Goal: Task Accomplishment & Management: Manage account settings

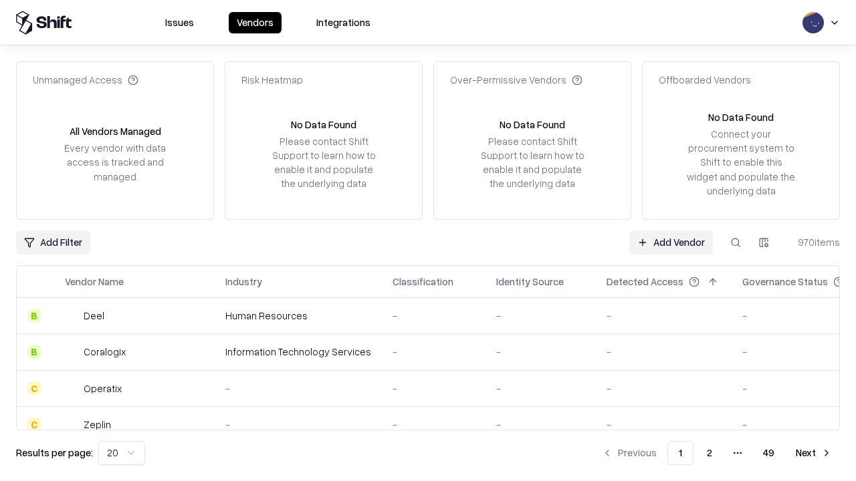
click at [671, 242] on link "Add Vendor" at bounding box center [671, 243] width 84 height 24
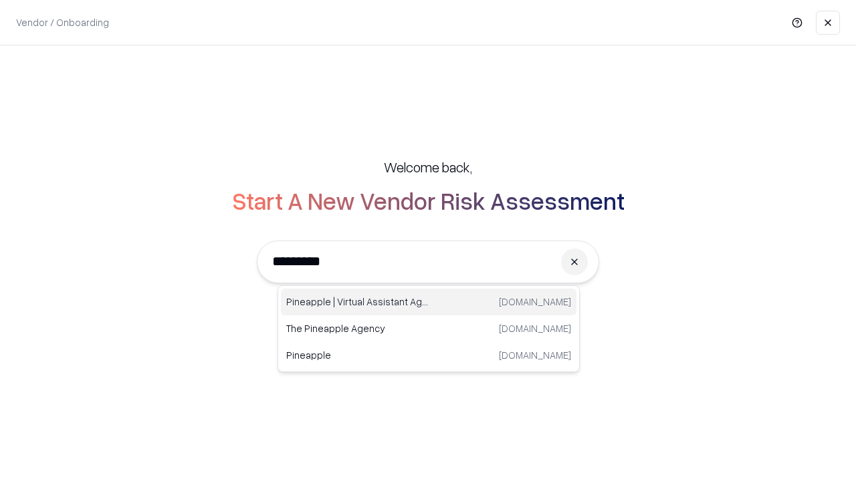
click at [429, 302] on div "Pineapple | Virtual Assistant Agency trypineapple.com" at bounding box center [429, 302] width 296 height 27
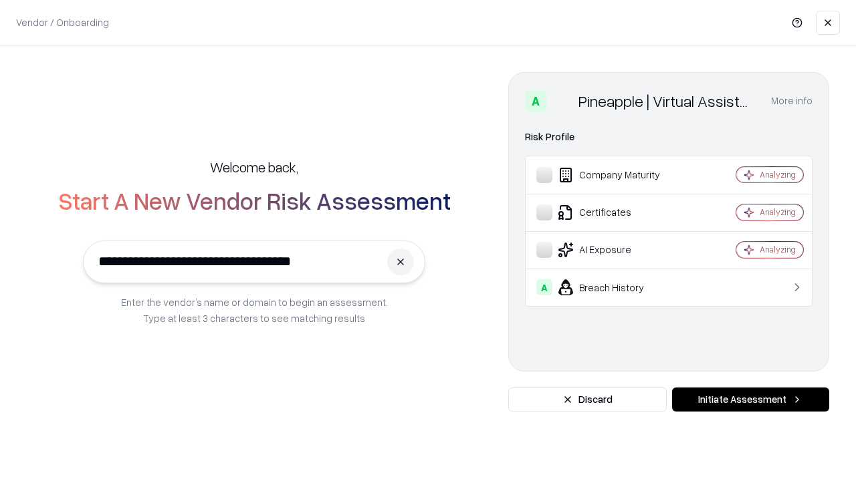
type input "**********"
click at [750, 400] on button "Initiate Assessment" at bounding box center [750, 400] width 157 height 24
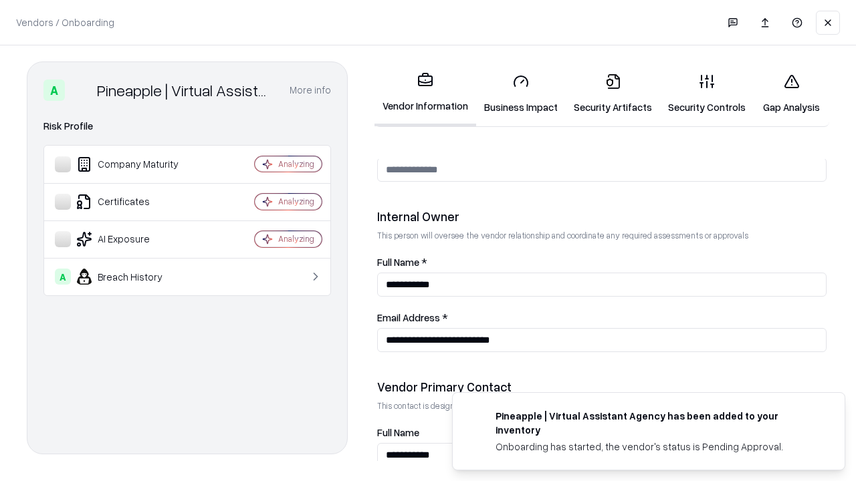
scroll to position [693, 0]
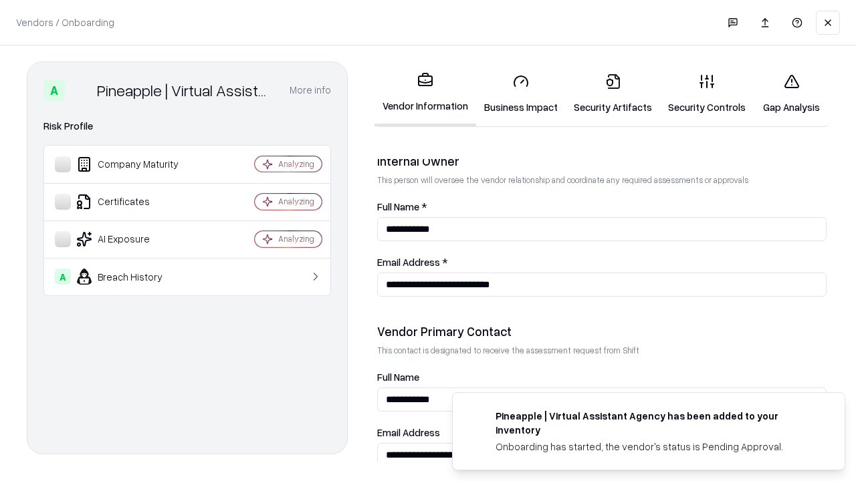
click at [521, 94] on link "Business Impact" at bounding box center [521, 94] width 90 height 62
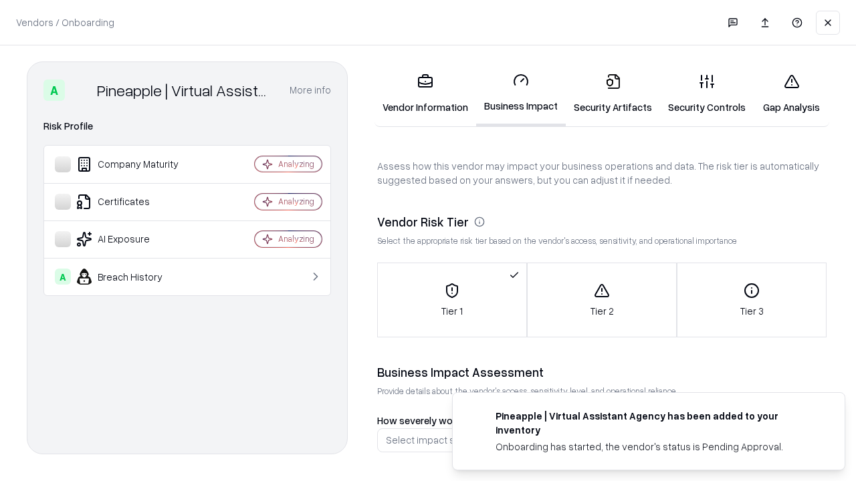
click at [613, 94] on link "Security Artifacts" at bounding box center [613, 94] width 94 height 62
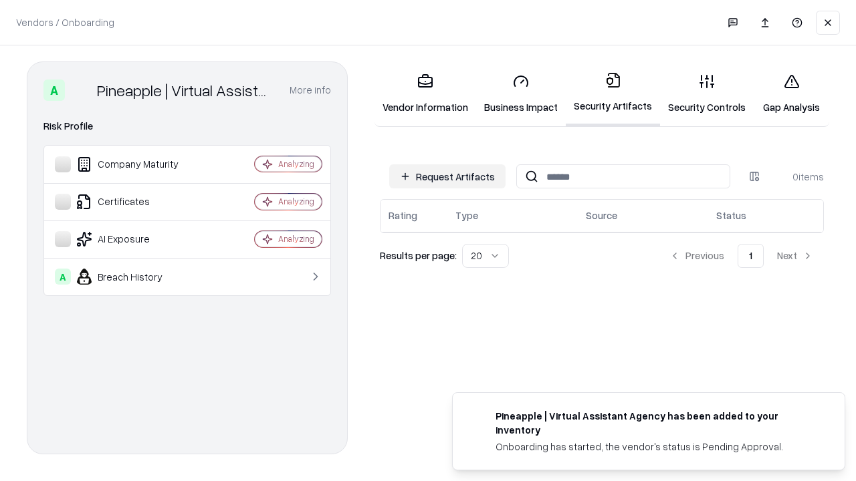
click at [447, 177] on button "Request Artifacts" at bounding box center [447, 177] width 116 height 24
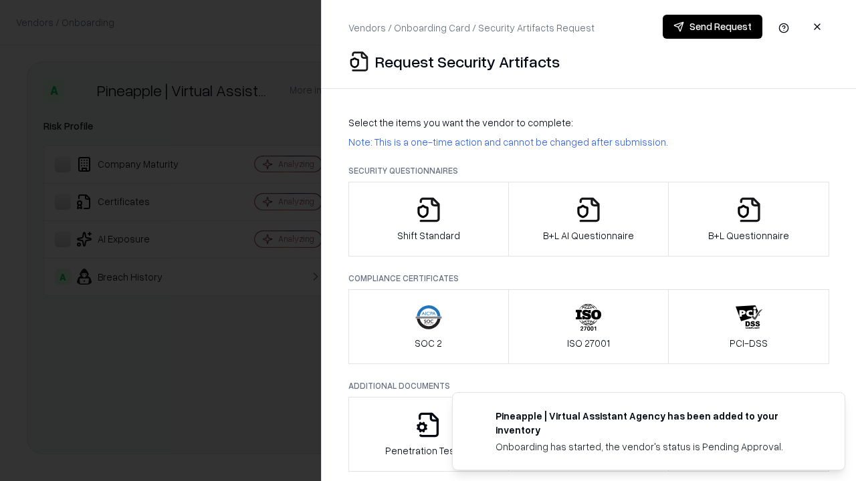
click at [428, 219] on icon "button" at bounding box center [428, 210] width 27 height 27
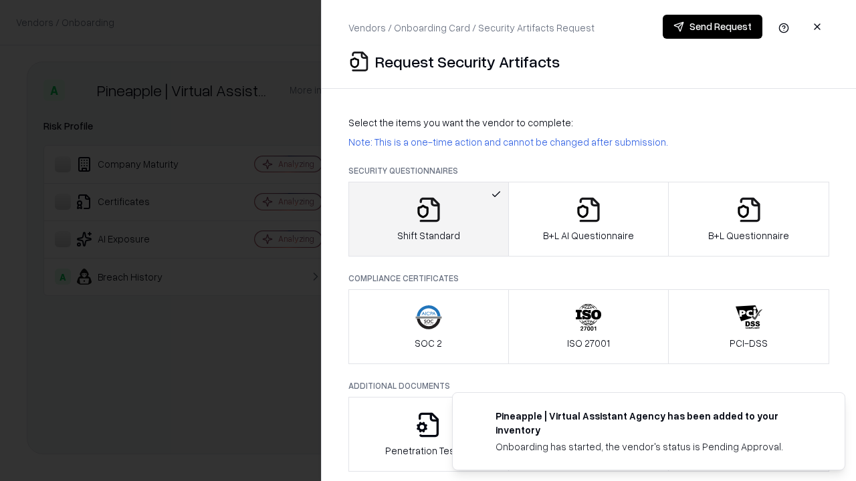
click at [712, 27] on button "Send Request" at bounding box center [713, 27] width 100 height 24
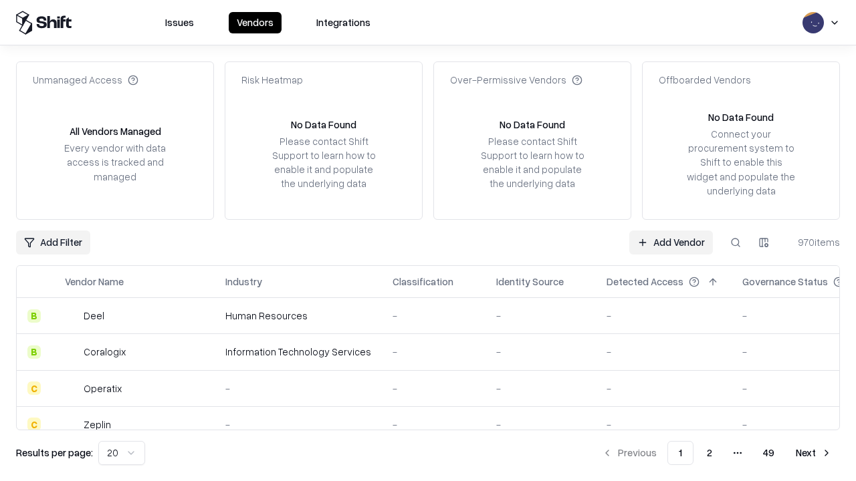
click at [736, 242] on button at bounding box center [736, 243] width 24 height 24
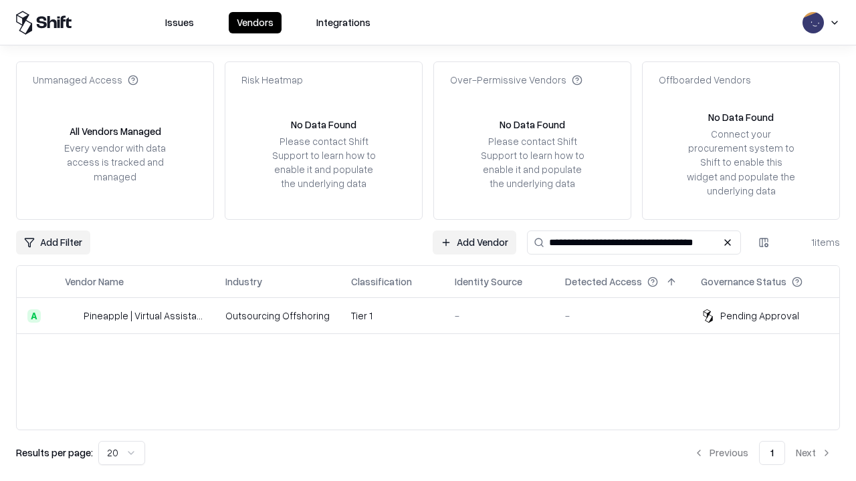
type input "**********"
click at [436, 316] on td "Tier 1" at bounding box center [392, 316] width 104 height 36
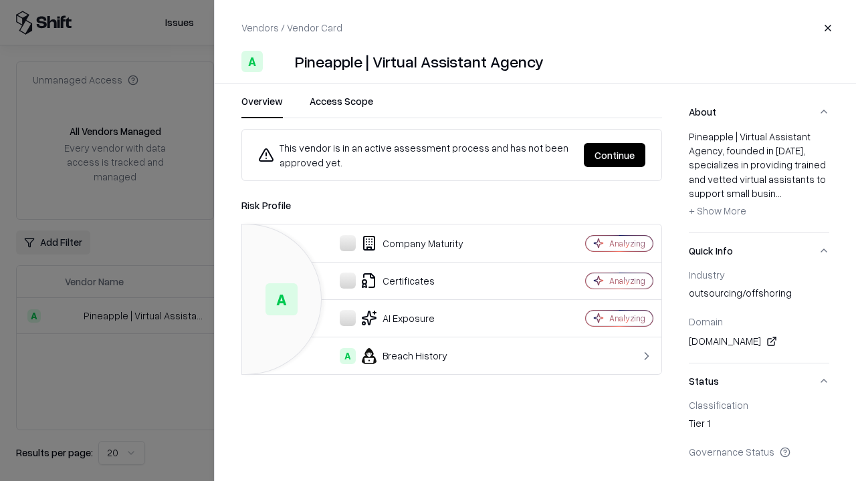
click at [615, 155] on button "Continue" at bounding box center [615, 155] width 62 height 24
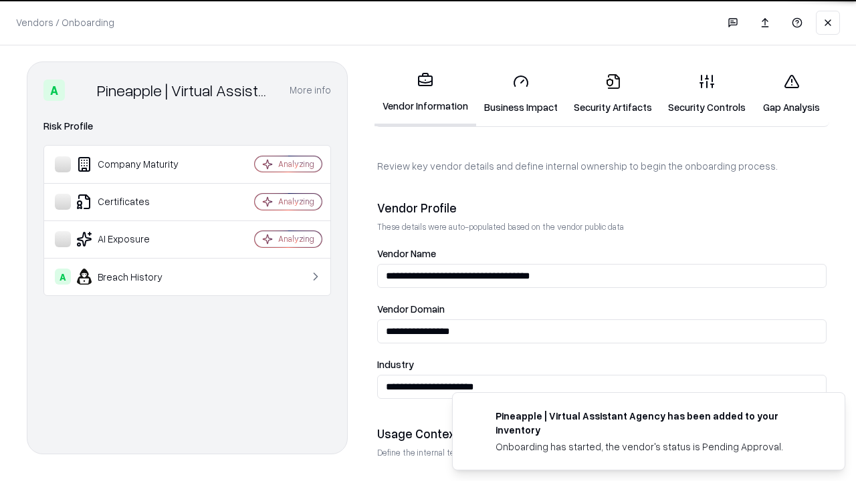
click at [613, 94] on link "Security Artifacts" at bounding box center [613, 94] width 94 height 62
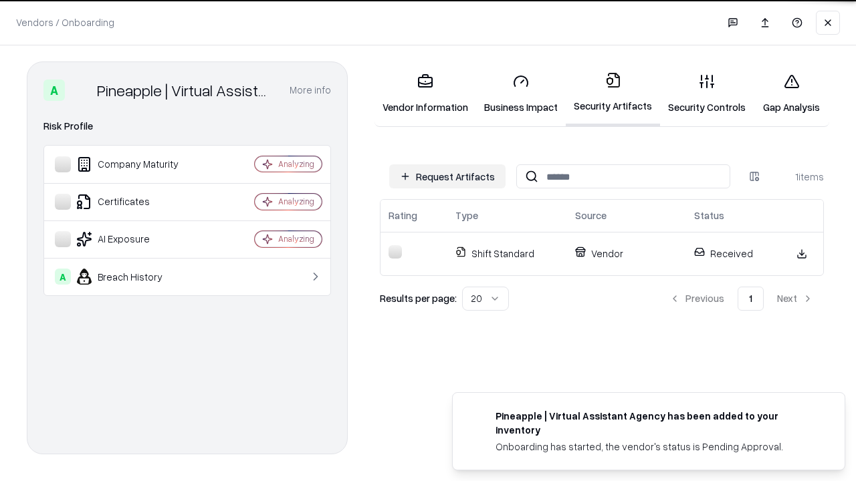
click at [707, 94] on link "Security Controls" at bounding box center [707, 94] width 94 height 62
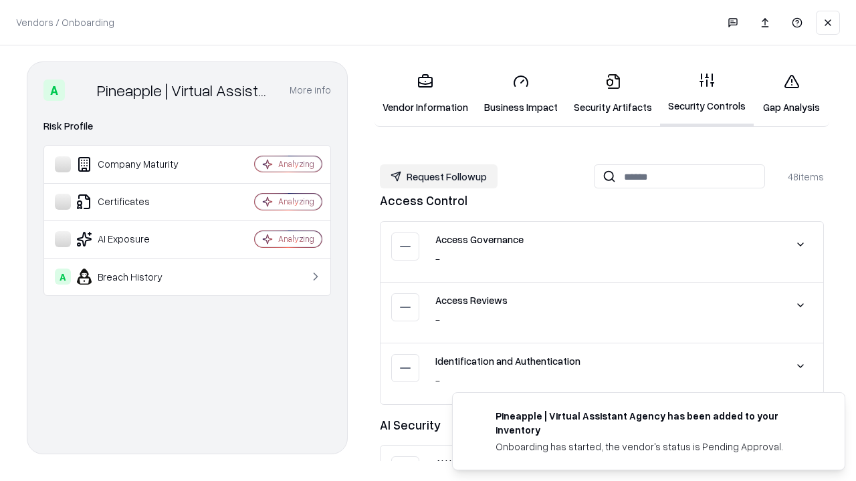
click at [439, 177] on button "Request Followup" at bounding box center [439, 177] width 118 height 24
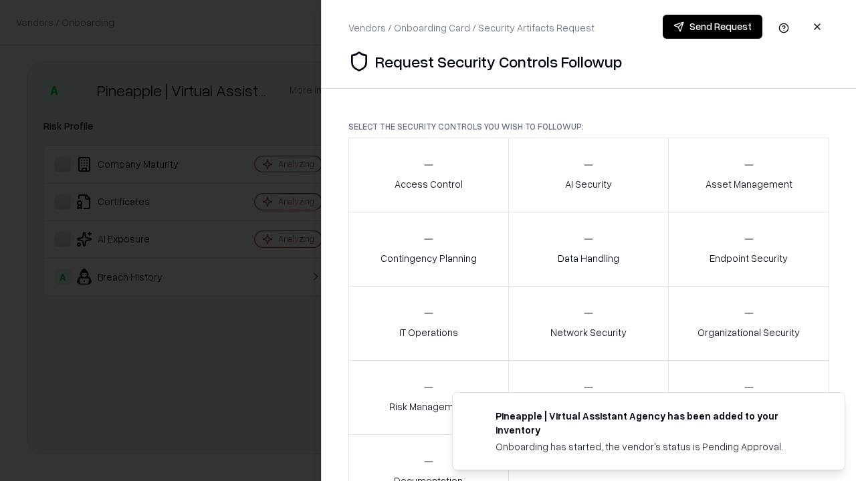
click at [428, 175] on div "Access Control" at bounding box center [429, 174] width 68 height 33
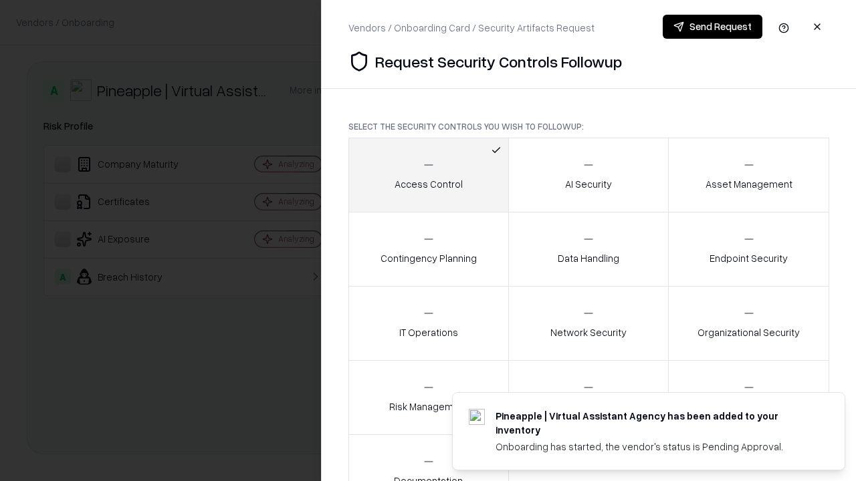
click at [712, 27] on button "Send Request" at bounding box center [713, 27] width 100 height 24
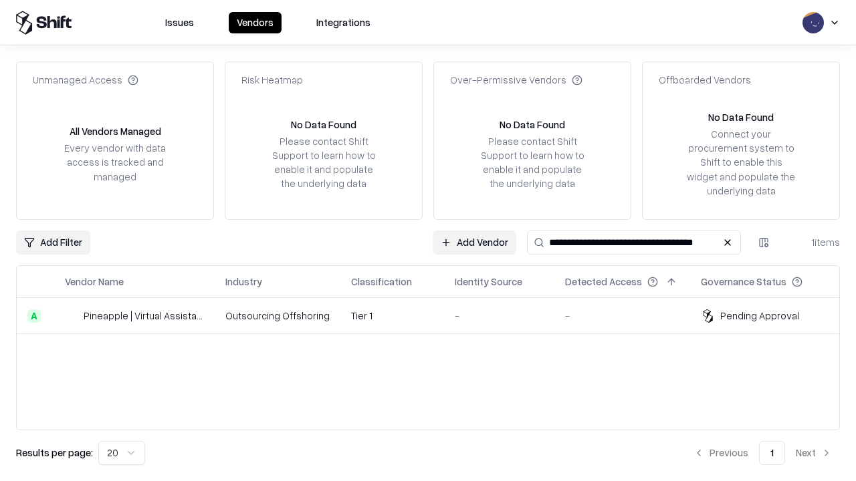
type input "**********"
click at [436, 316] on td "Tier 1" at bounding box center [392, 316] width 104 height 36
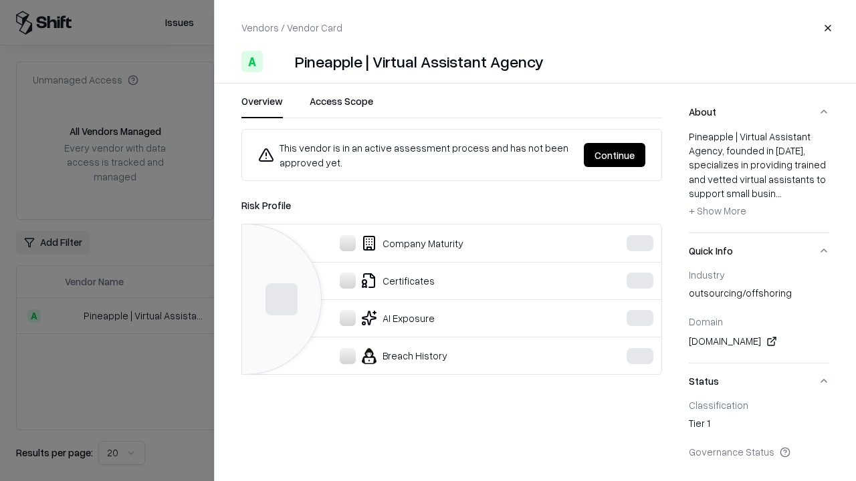
click at [615, 155] on button "Continue" at bounding box center [615, 155] width 62 height 24
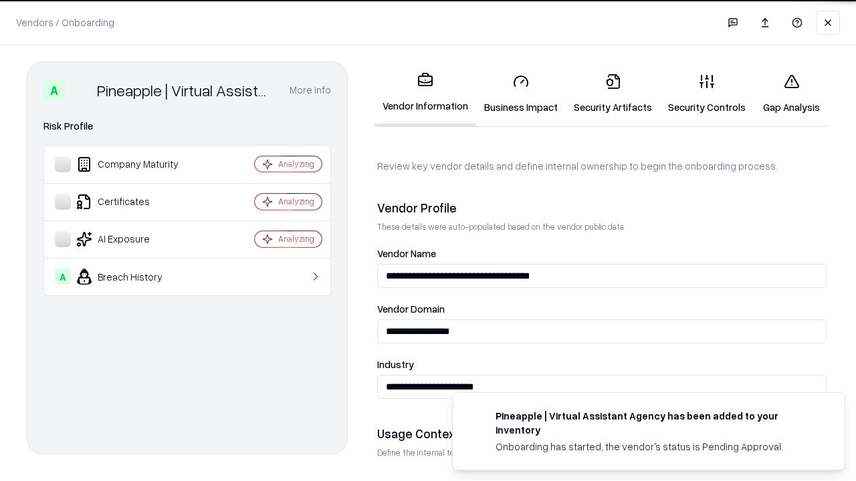
click at [791, 94] on link "Gap Analysis" at bounding box center [792, 94] width 76 height 62
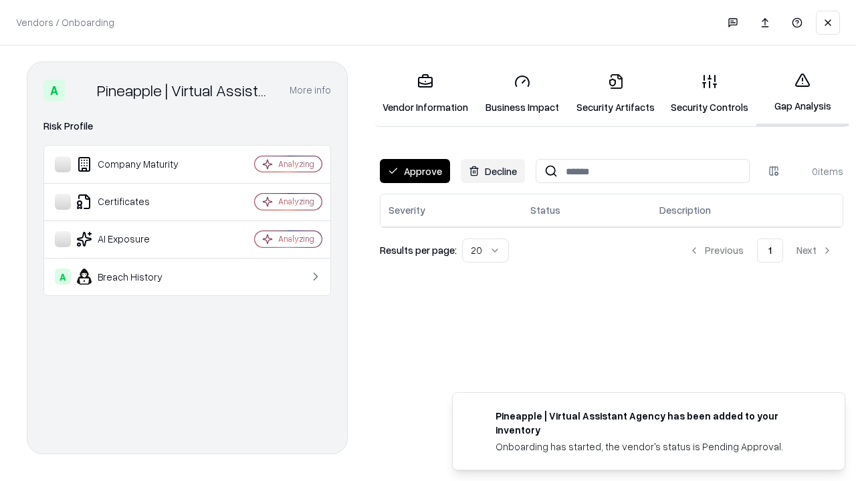
click at [415, 171] on button "Approve" at bounding box center [415, 171] width 70 height 24
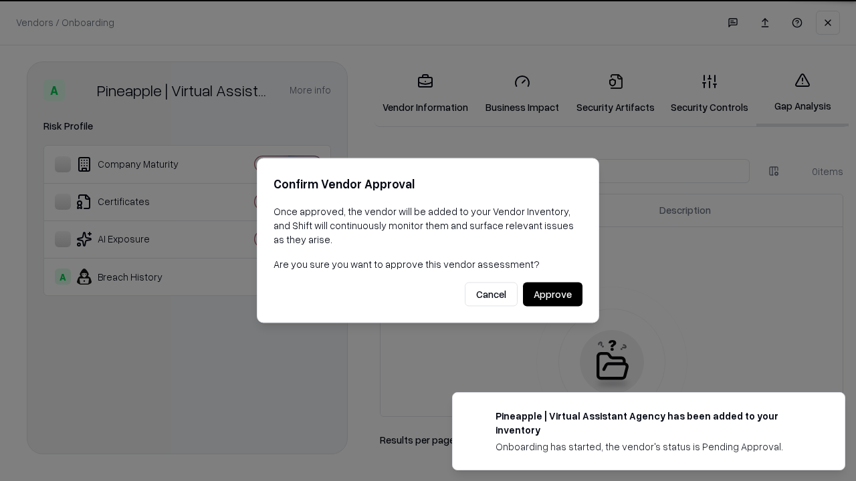
click at [552, 294] on button "Approve" at bounding box center [553, 295] width 60 height 24
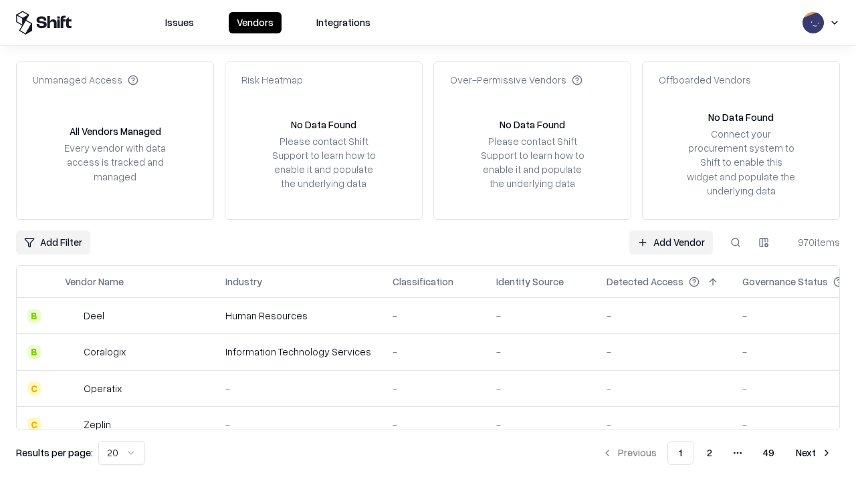
type input "**********"
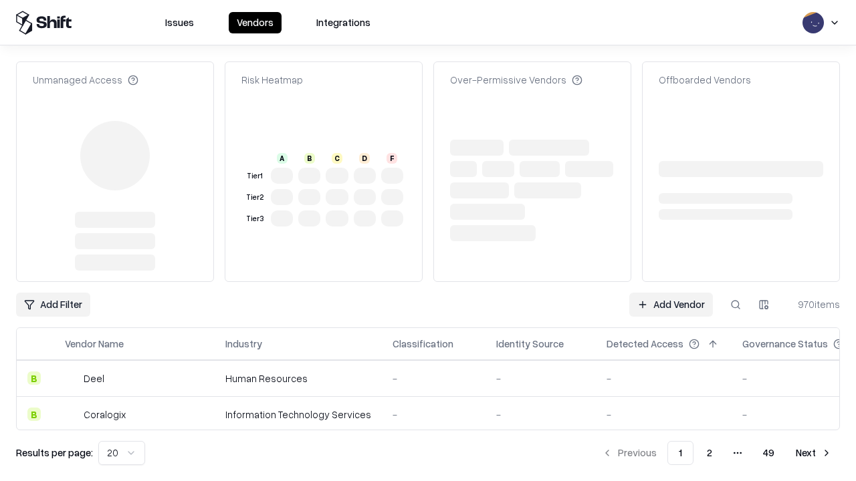
click at [671, 293] on link "Add Vendor" at bounding box center [671, 305] width 84 height 24
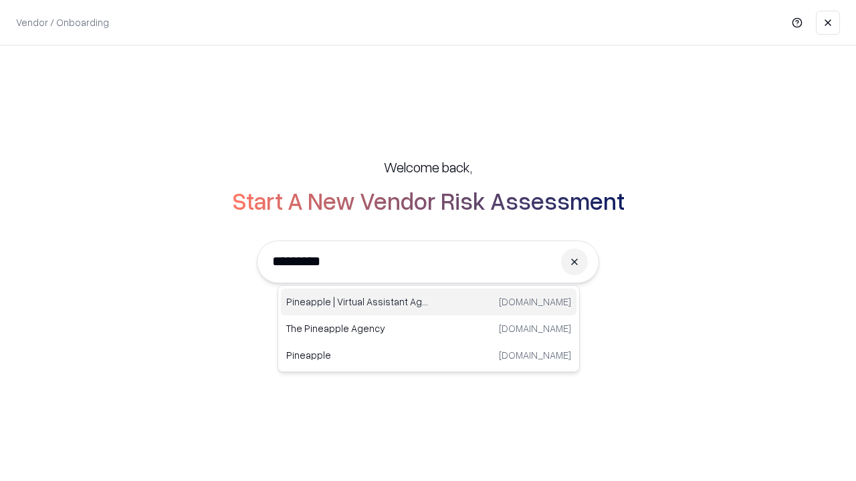
click at [429, 302] on div "Pineapple | Virtual Assistant Agency trypineapple.com" at bounding box center [429, 302] width 296 height 27
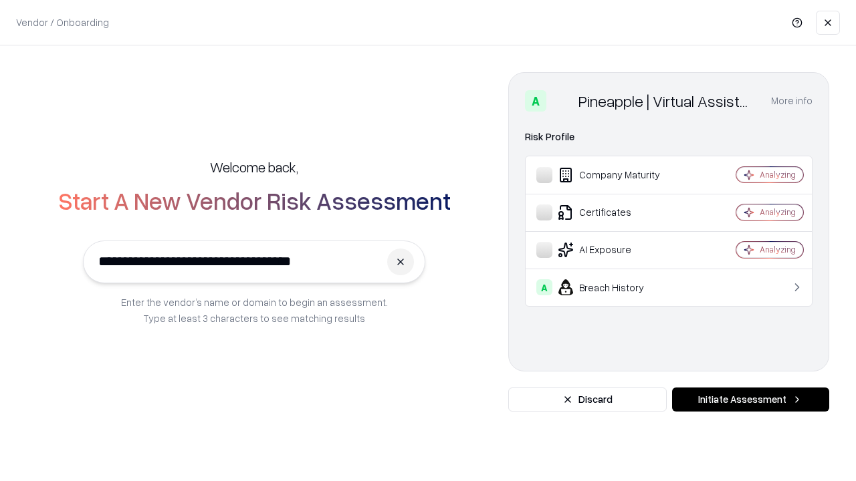
type input "**********"
click at [750, 400] on button "Initiate Assessment" at bounding box center [750, 400] width 157 height 24
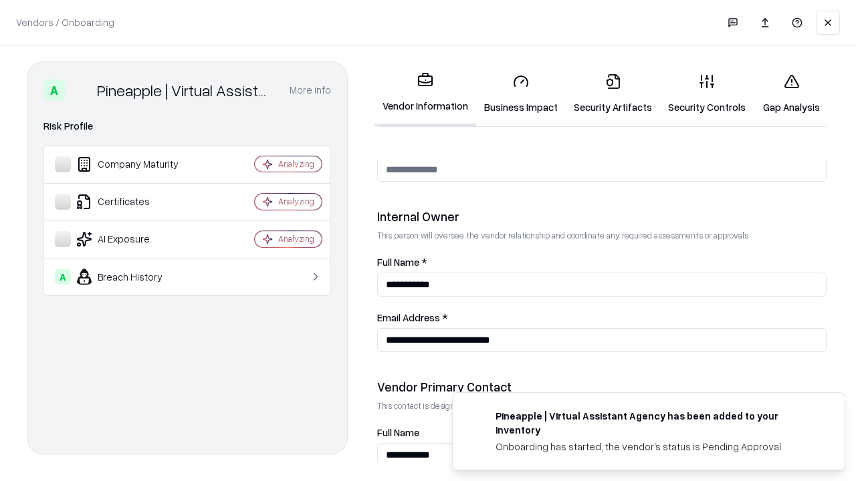
scroll to position [693, 0]
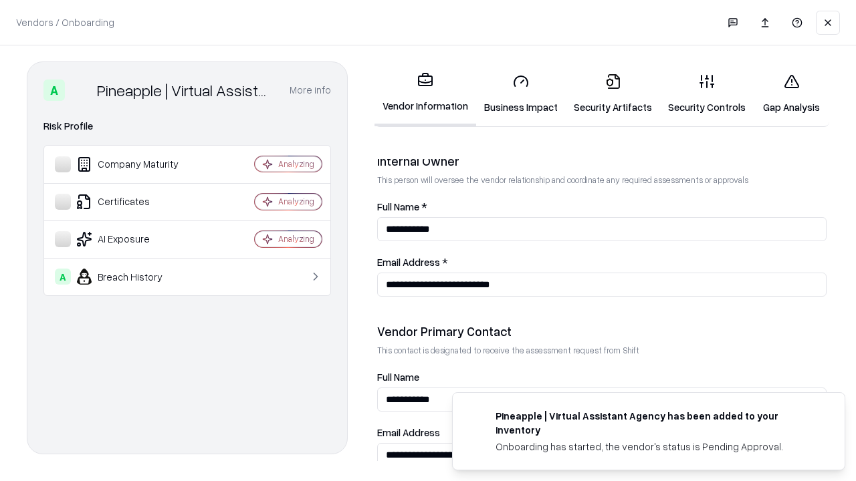
click at [791, 94] on link "Gap Analysis" at bounding box center [792, 94] width 76 height 62
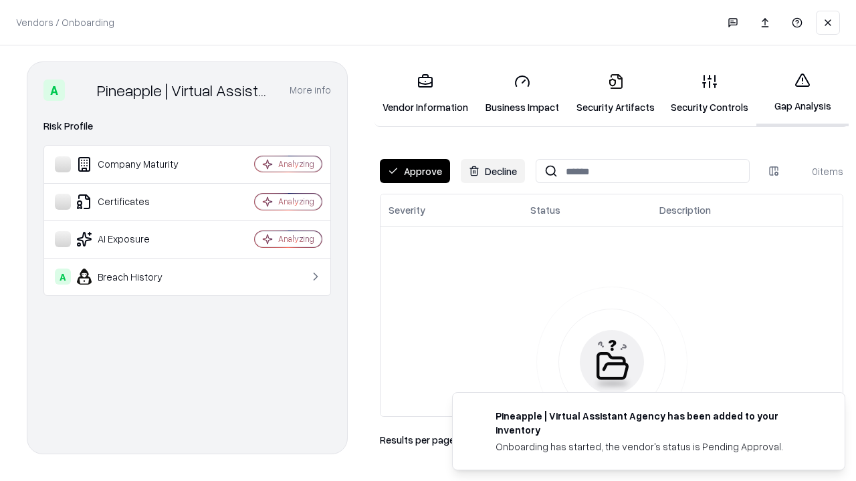
click at [415, 171] on button "Approve" at bounding box center [415, 171] width 70 height 24
